Goal: Transaction & Acquisition: Purchase product/service

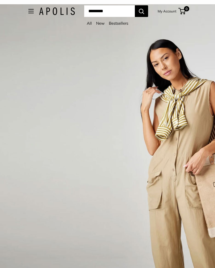
click at [28, 10] on button "Open menu" at bounding box center [30, 11] width 5 height 4
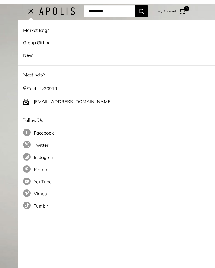
scroll to position [0, 0]
click at [33, 32] on link "Market Bags" at bounding box center [125, 30] width 205 height 12
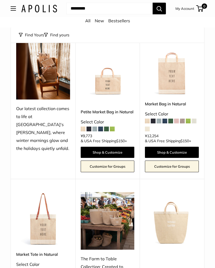
scroll to position [60, 0]
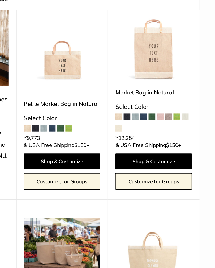
click at [174, 116] on span at bounding box center [176, 118] width 5 height 5
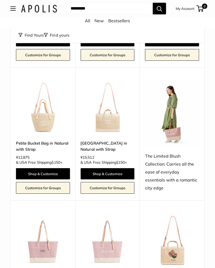
scroll to position [452, 0]
click at [55, 141] on link "Petite Bucket Bag in Natural with Strap" at bounding box center [43, 146] width 54 height 12
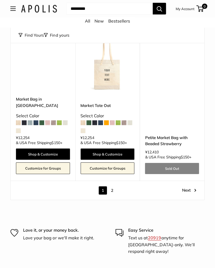
scroll to position [2257, 0]
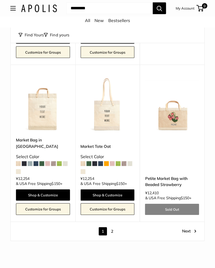
click at [14, 11] on button "Open menu" at bounding box center [13, 8] width 5 height 4
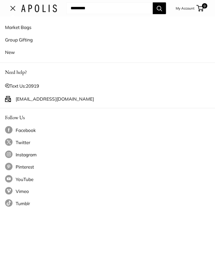
click at [105, 10] on input "Search..." at bounding box center [109, 9] width 86 height 12
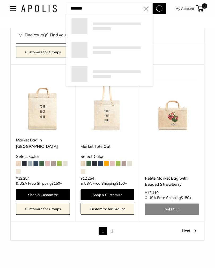
type input "*******"
click at [159, 8] on button "Search" at bounding box center [159, 9] width 13 height 12
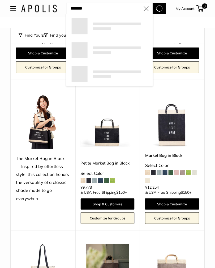
scroll to position [1774, 0]
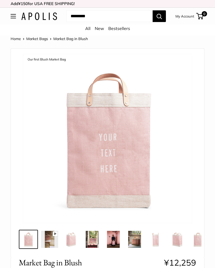
click at [113, 244] on img at bounding box center [113, 239] width 17 height 17
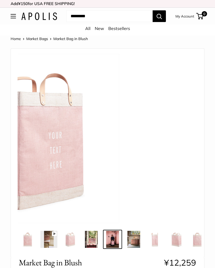
scroll to position [0, 1]
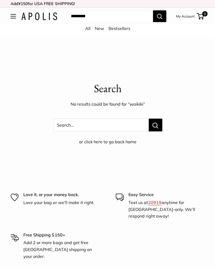
click at [100, 18] on input "Search..." at bounding box center [109, 16] width 86 height 12
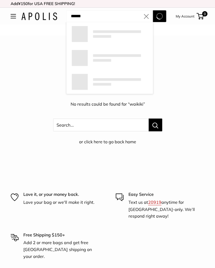
type input "******"
click at [159, 16] on button "Search" at bounding box center [159, 16] width 13 height 12
